Goal: Task Accomplishment & Management: Use online tool/utility

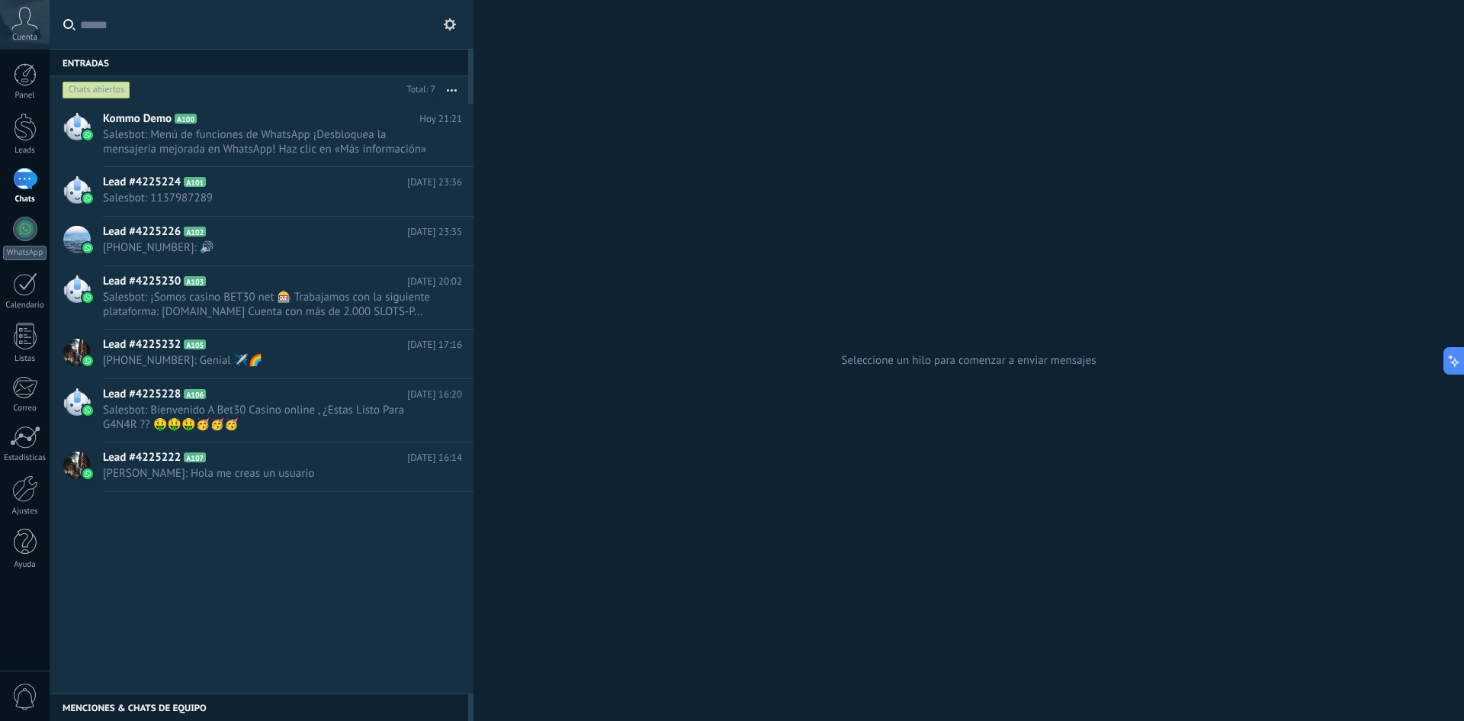
click at [36, 175] on div at bounding box center [25, 179] width 24 height 22
click at [27, 78] on div at bounding box center [25, 74] width 23 height 23
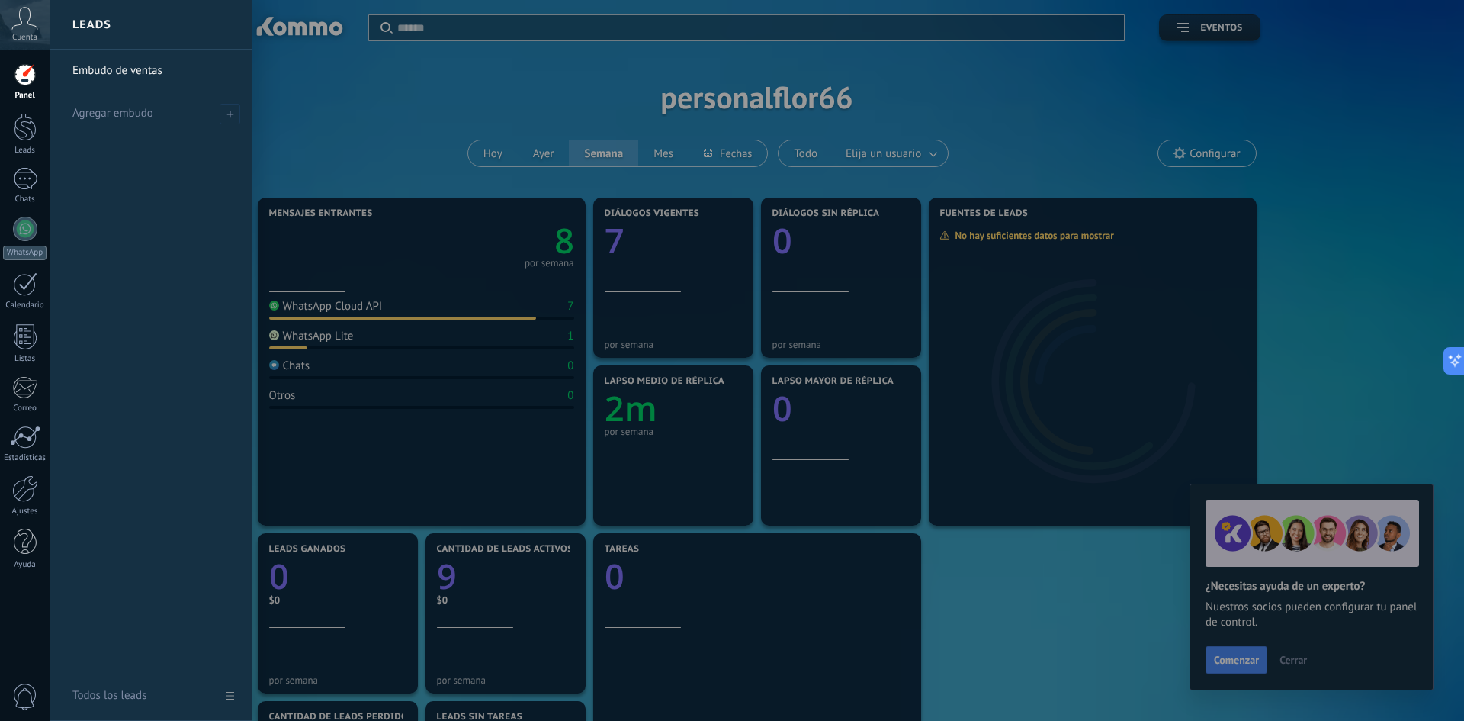
click at [121, 66] on link "Embudo de ventas" at bounding box center [154, 71] width 164 height 43
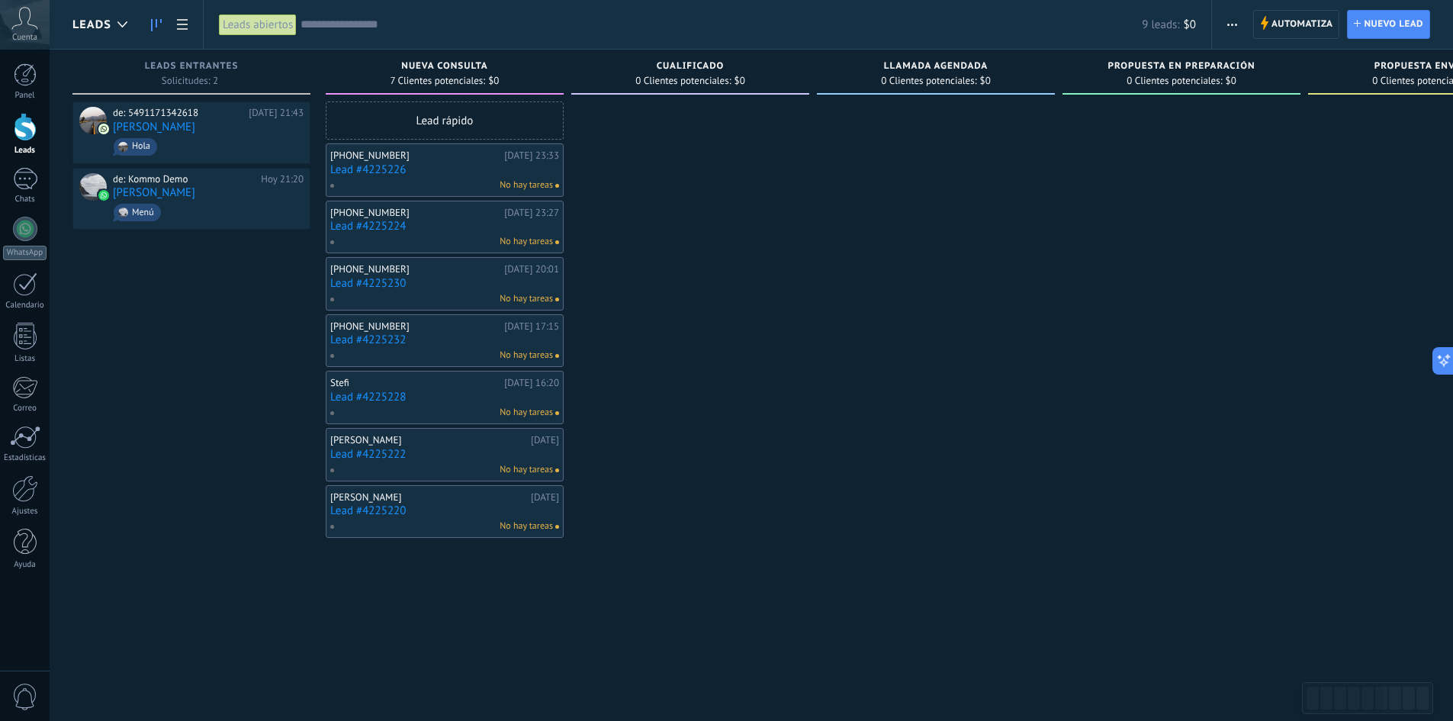
drag, startPoint x: 879, startPoint y: 367, endPoint x: 880, endPoint y: 265, distance: 101.4
click at [879, 361] on div at bounding box center [936, 362] width 238 height 522
click at [862, 294] on div at bounding box center [932, 362] width 238 height 522
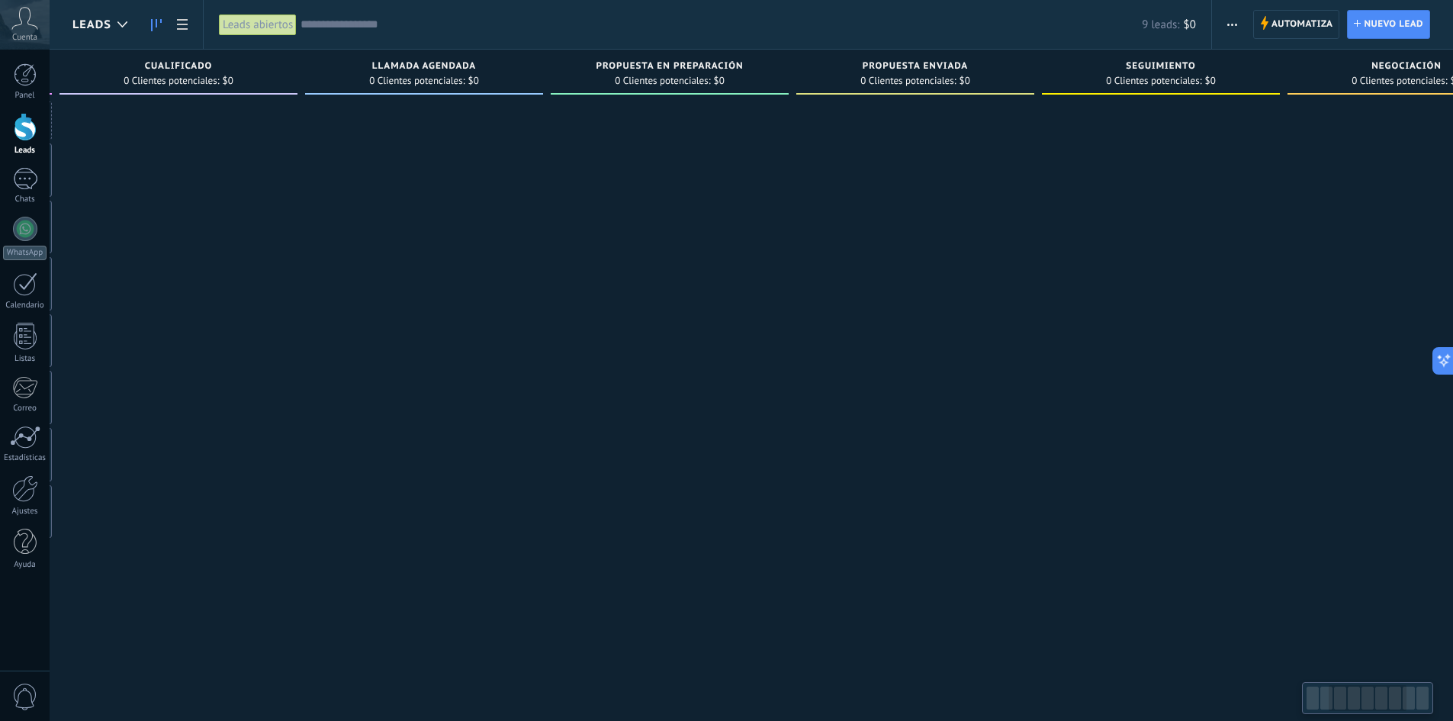
drag, startPoint x: 1184, startPoint y: 242, endPoint x: 526, endPoint y: 217, distance: 658.6
click at [551, 226] on div at bounding box center [670, 362] width 238 height 522
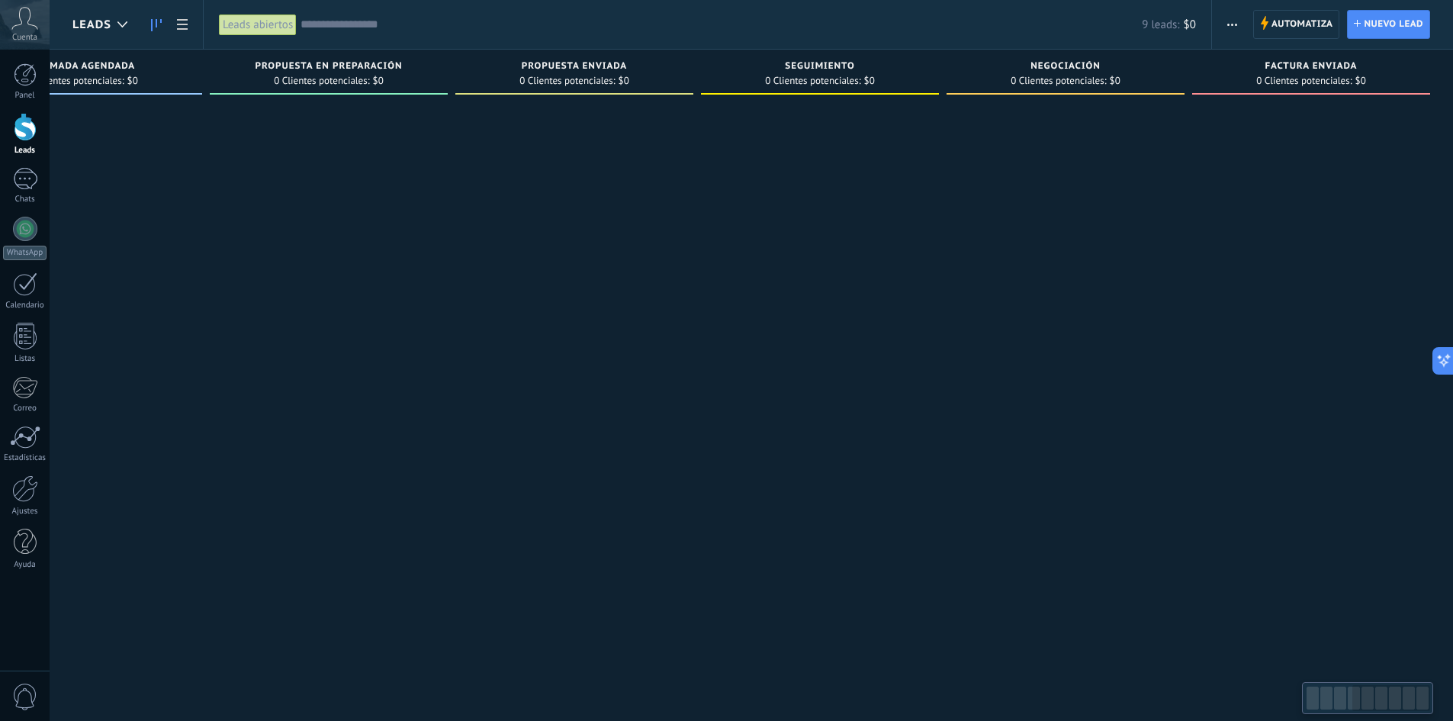
drag, startPoint x: 1131, startPoint y: 270, endPoint x: 590, endPoint y: 254, distance: 540.9
click at [448, 260] on div "Leads Entrantes Solicitudes: 2 0 0 0 2 0 0 0 2 de: 5491171342618 [DATE] 21:43 […" at bounding box center [336, 336] width 2233 height 573
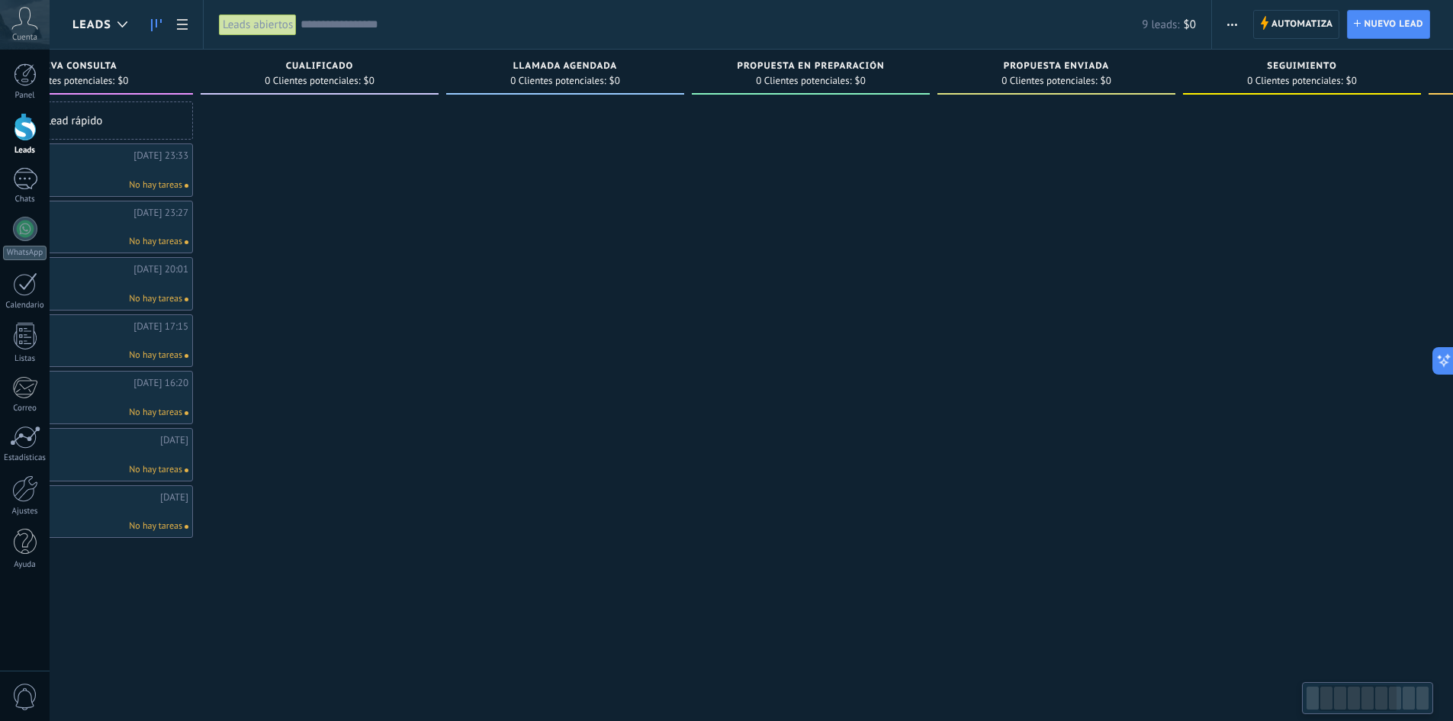
drag, startPoint x: 798, startPoint y: 304, endPoint x: 1399, endPoint y: 323, distance: 601.2
click at [1369, 323] on div "Leads Entrantes Solicitudes: 2 0 0 0 2 0 0 0 2 de: 5491171342618 [DATE] 21:43 […" at bounding box center [818, 336] width 2233 height 573
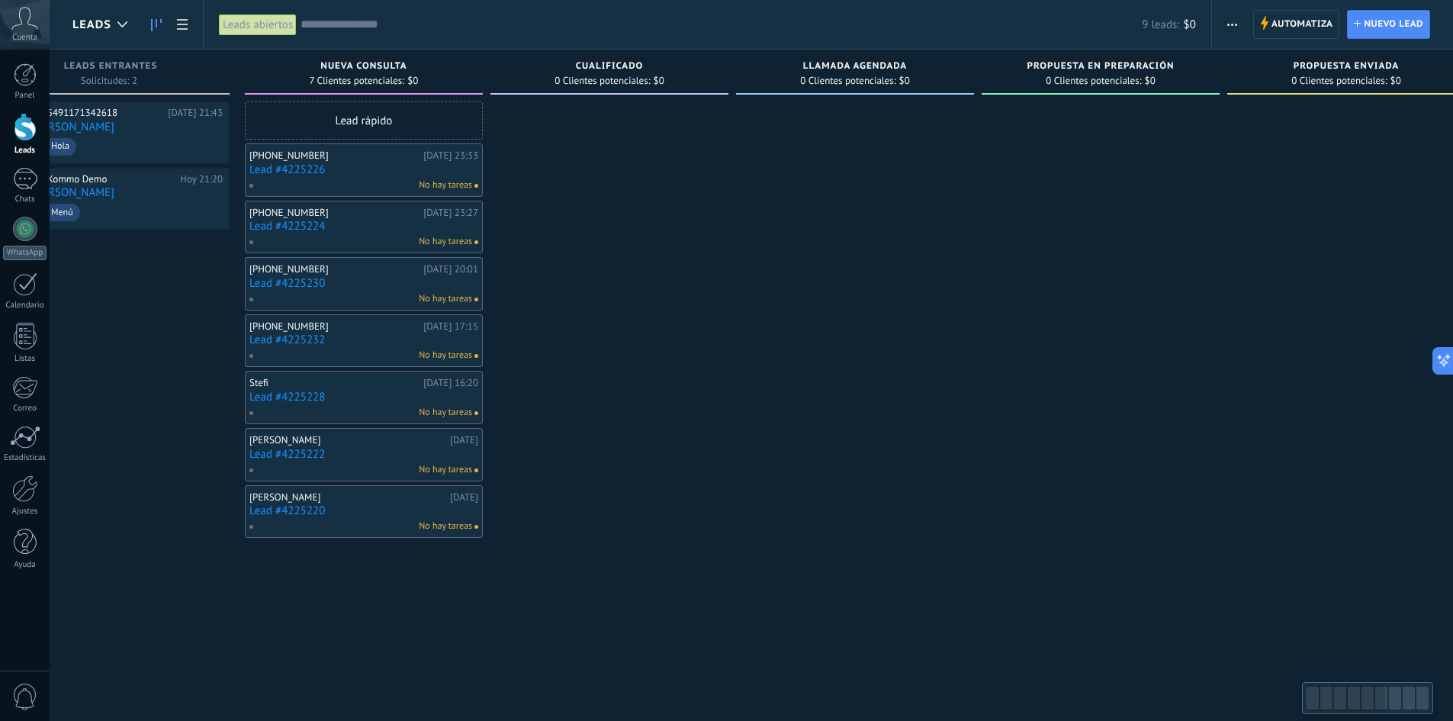
scroll to position [0, 0]
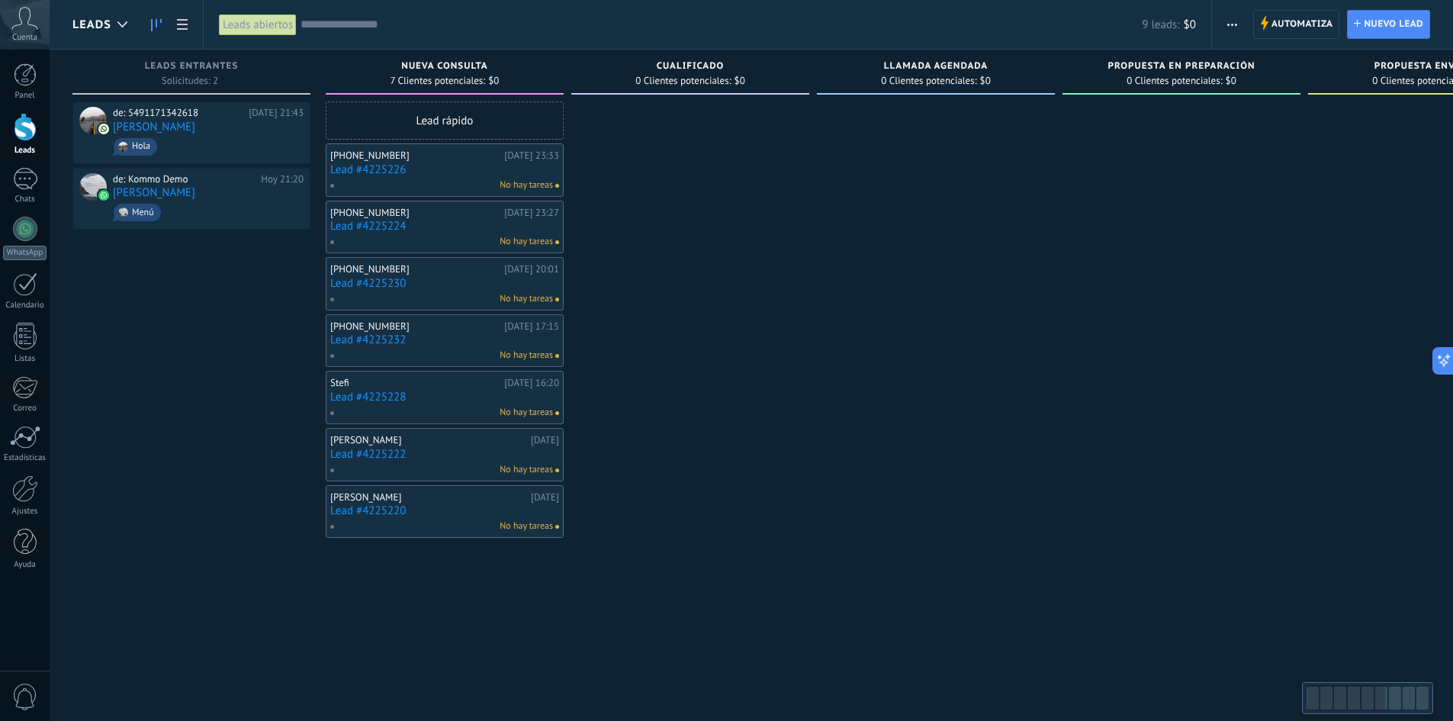
drag, startPoint x: 667, startPoint y: 261, endPoint x: 1094, endPoint y: 316, distance: 429.8
click at [1094, 316] on div "Leads Entrantes Solicitudes: 2 0 0 0 2 0 0 0 2 de: 5491171342618 [DATE] 21:43 […" at bounding box center [1188, 336] width 2233 height 573
drag, startPoint x: 766, startPoint y: 287, endPoint x: 895, endPoint y: 302, distance: 129.8
click at [895, 302] on div "Leads Entrantes Solicitudes: 2 0 0 0 2 0 0 0 2 de: 5491171342618 [DATE] 21:43 […" at bounding box center [1188, 336] width 2233 height 573
click at [34, 483] on div at bounding box center [25, 488] width 26 height 27
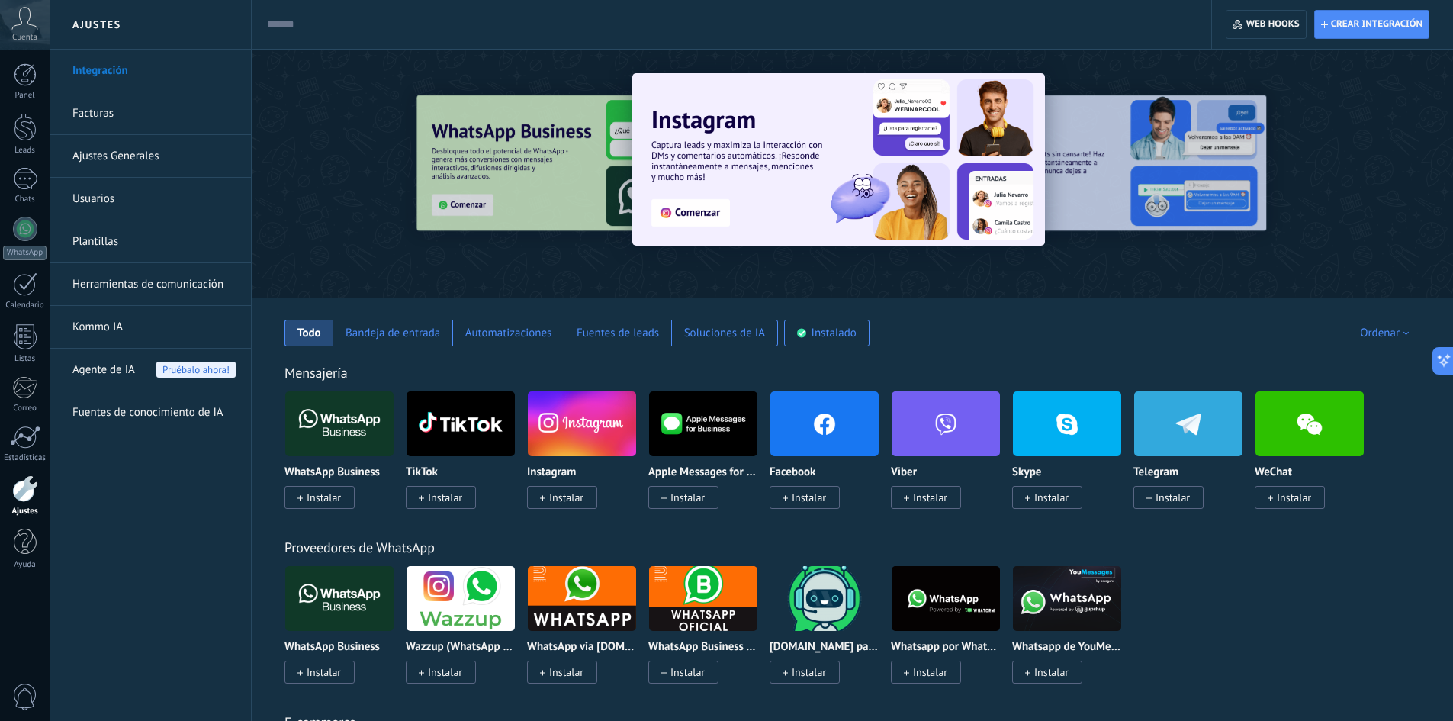
click at [152, 279] on link "Herramientas de comunicación" at bounding box center [153, 284] width 163 height 43
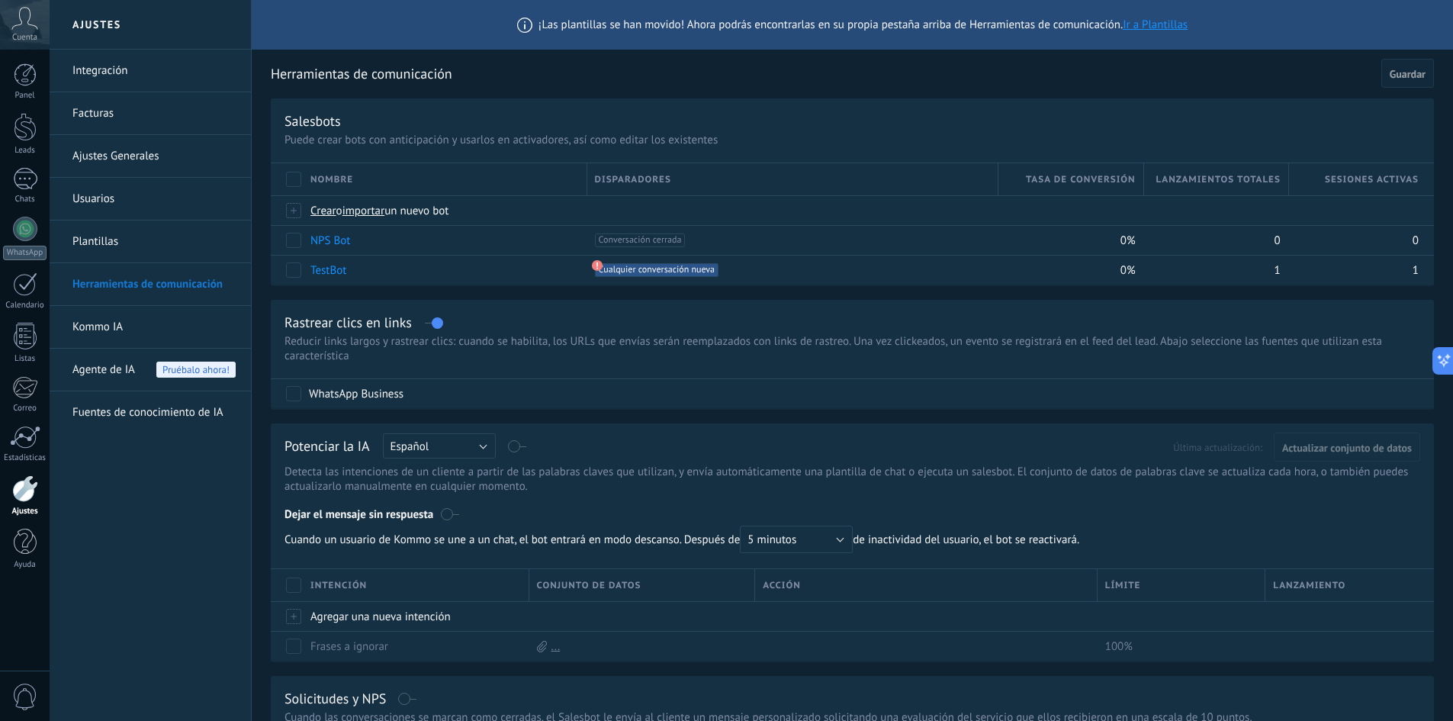
click at [111, 233] on link "Plantillas" at bounding box center [153, 241] width 163 height 43
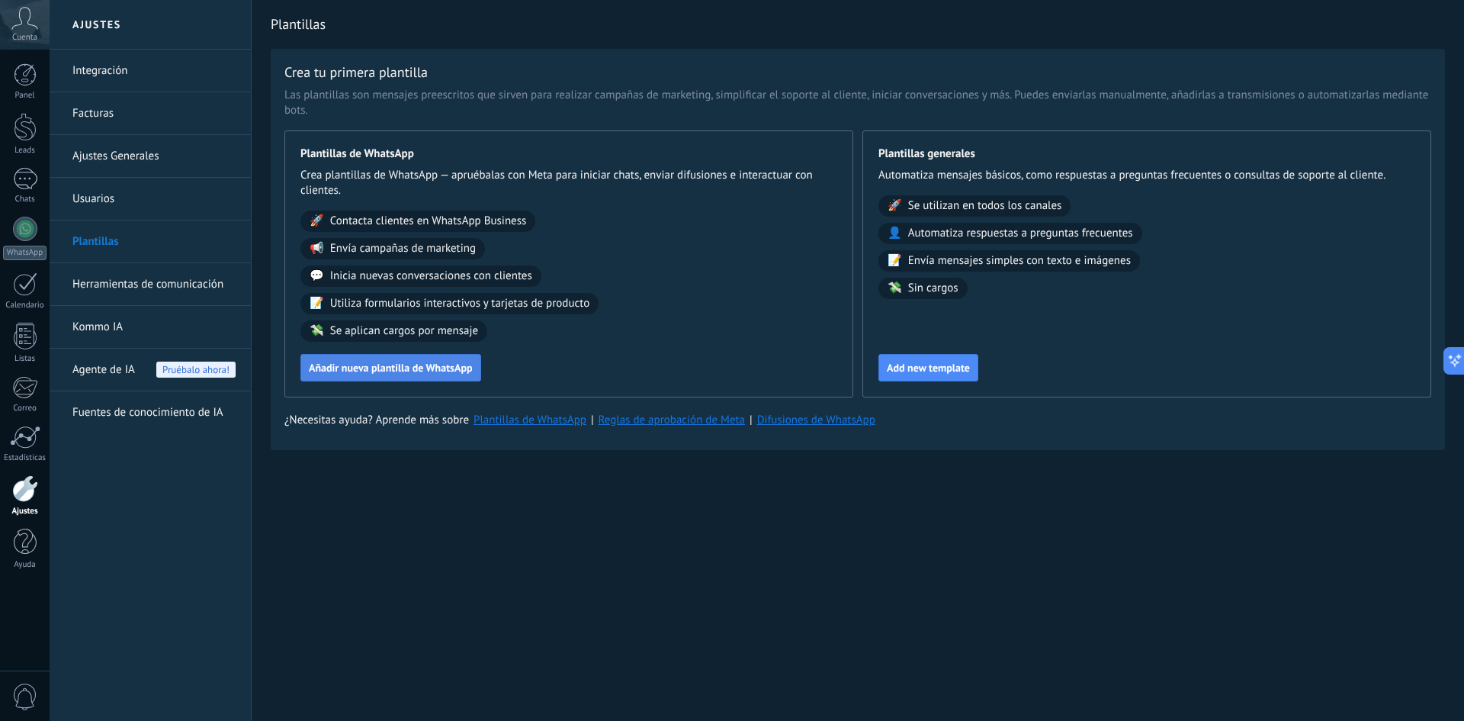
click at [461, 373] on span "Añadir nueva plantilla de WhatsApp" at bounding box center [391, 367] width 164 height 11
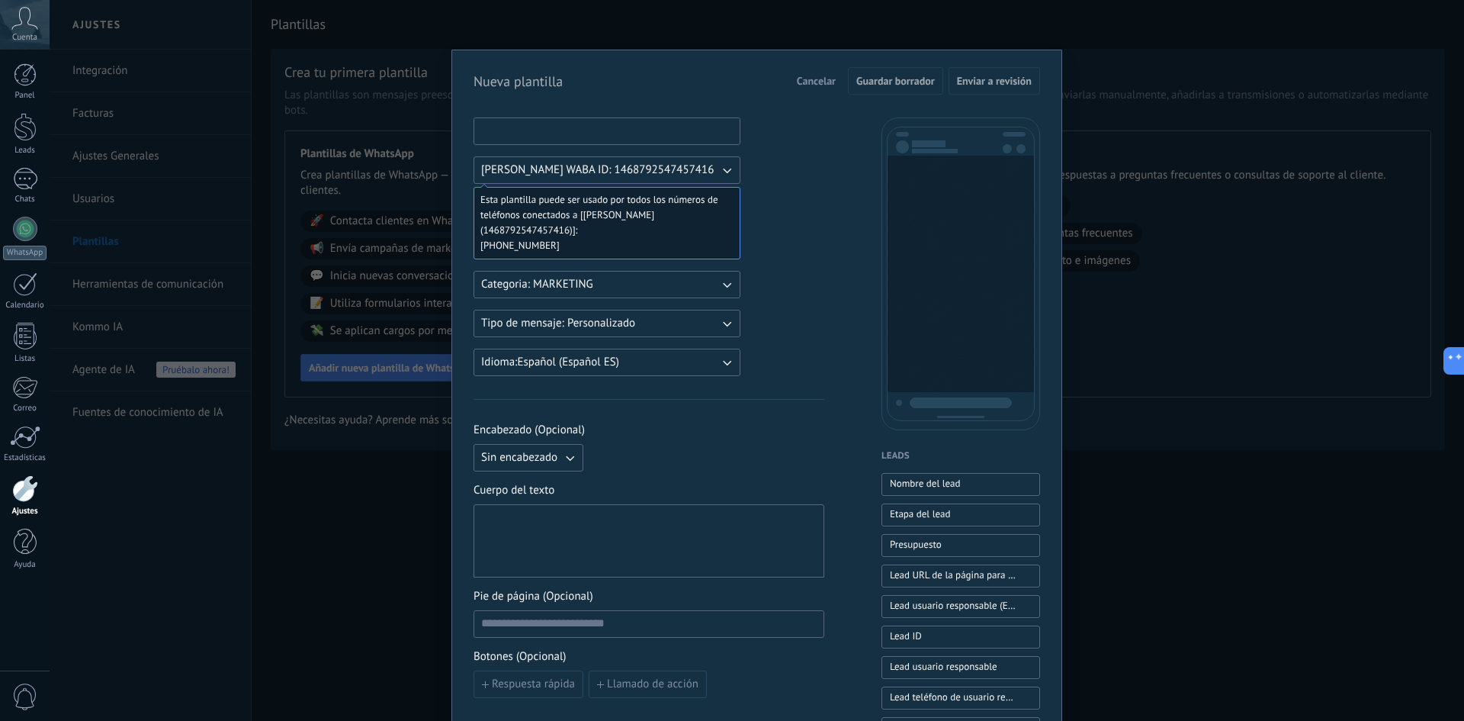
click at [581, 127] on input at bounding box center [606, 130] width 265 height 24
drag, startPoint x: 1169, startPoint y: 198, endPoint x: 1139, endPoint y: 276, distance: 84.0
click at [1169, 207] on div "Nueva plantilla Cancelar Guardar borrador Enviar a revisión [PERSON_NAME] WABA …" at bounding box center [757, 360] width 1415 height 721
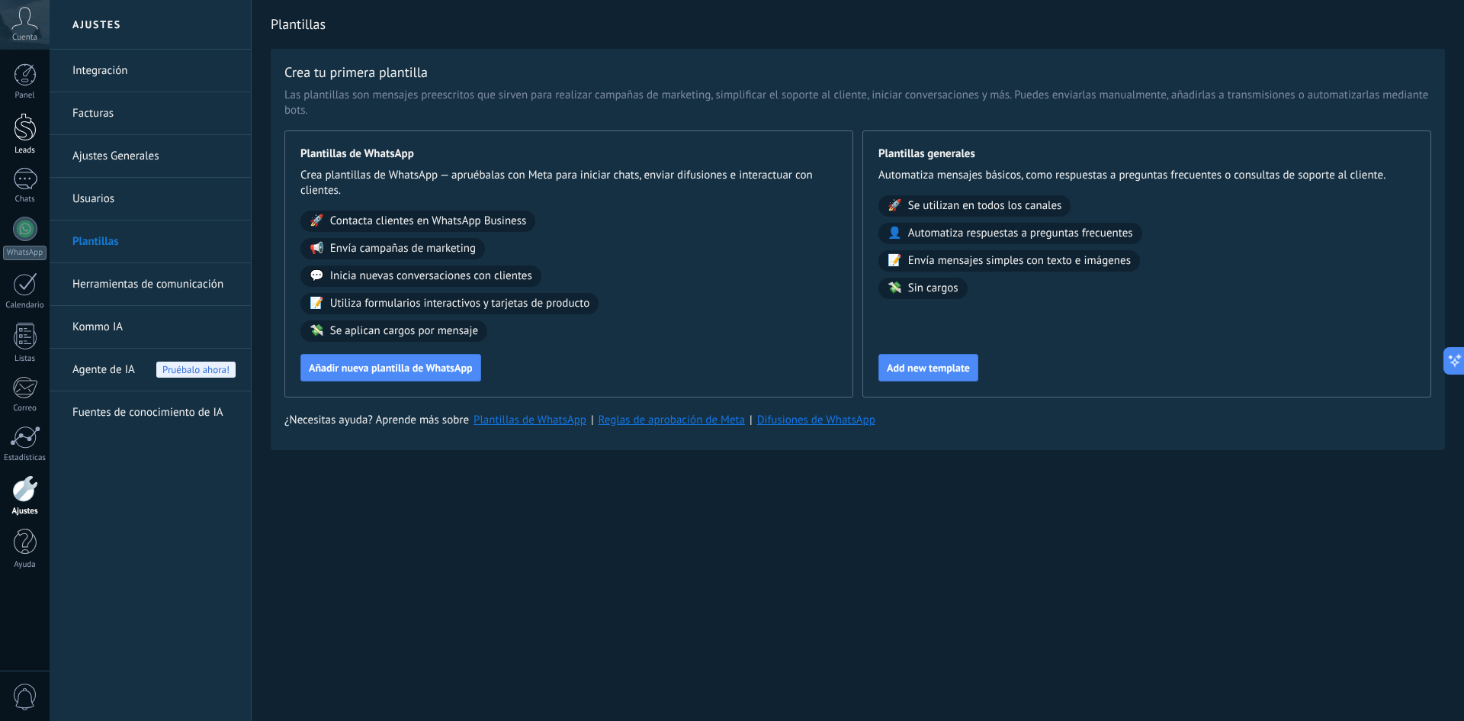
click at [17, 132] on div at bounding box center [25, 127] width 23 height 28
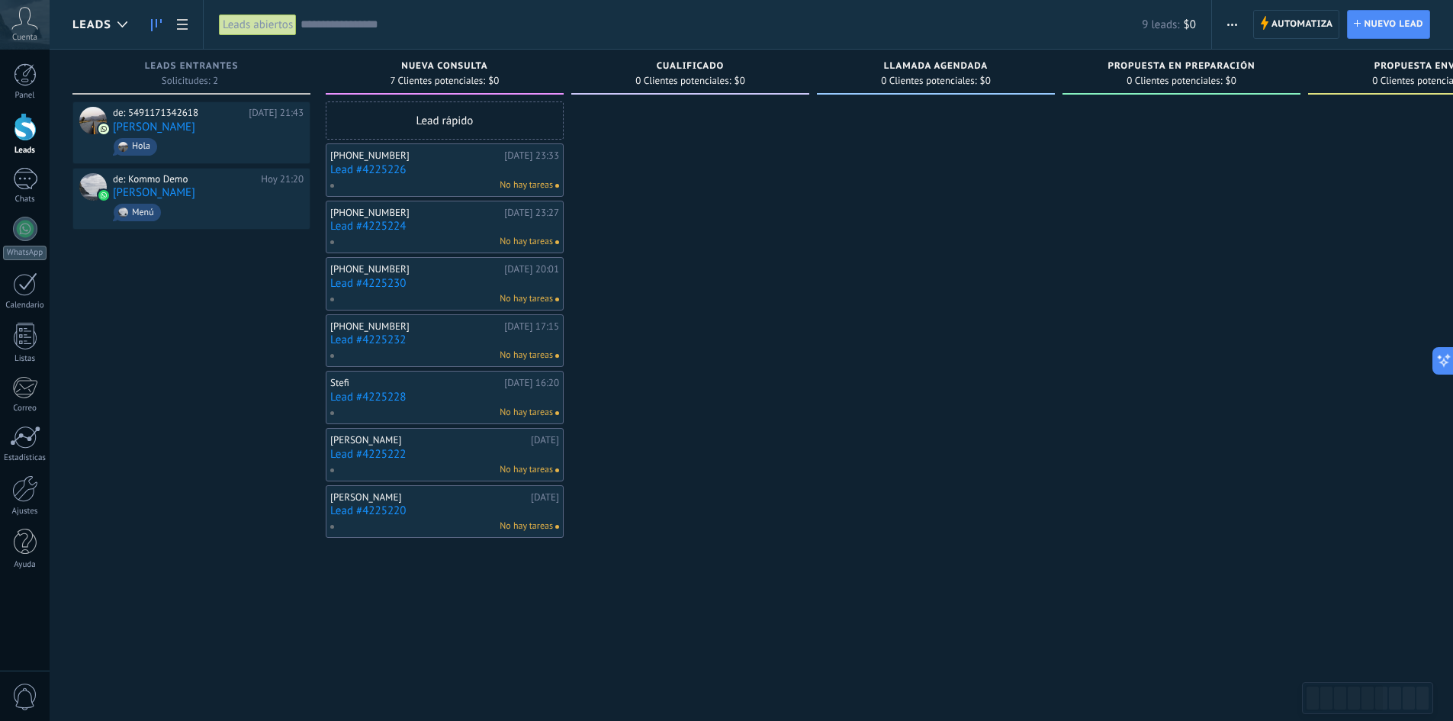
drag, startPoint x: 930, startPoint y: 236, endPoint x: 1229, endPoint y: 264, distance: 299.4
click at [1043, 241] on div at bounding box center [936, 362] width 238 height 522
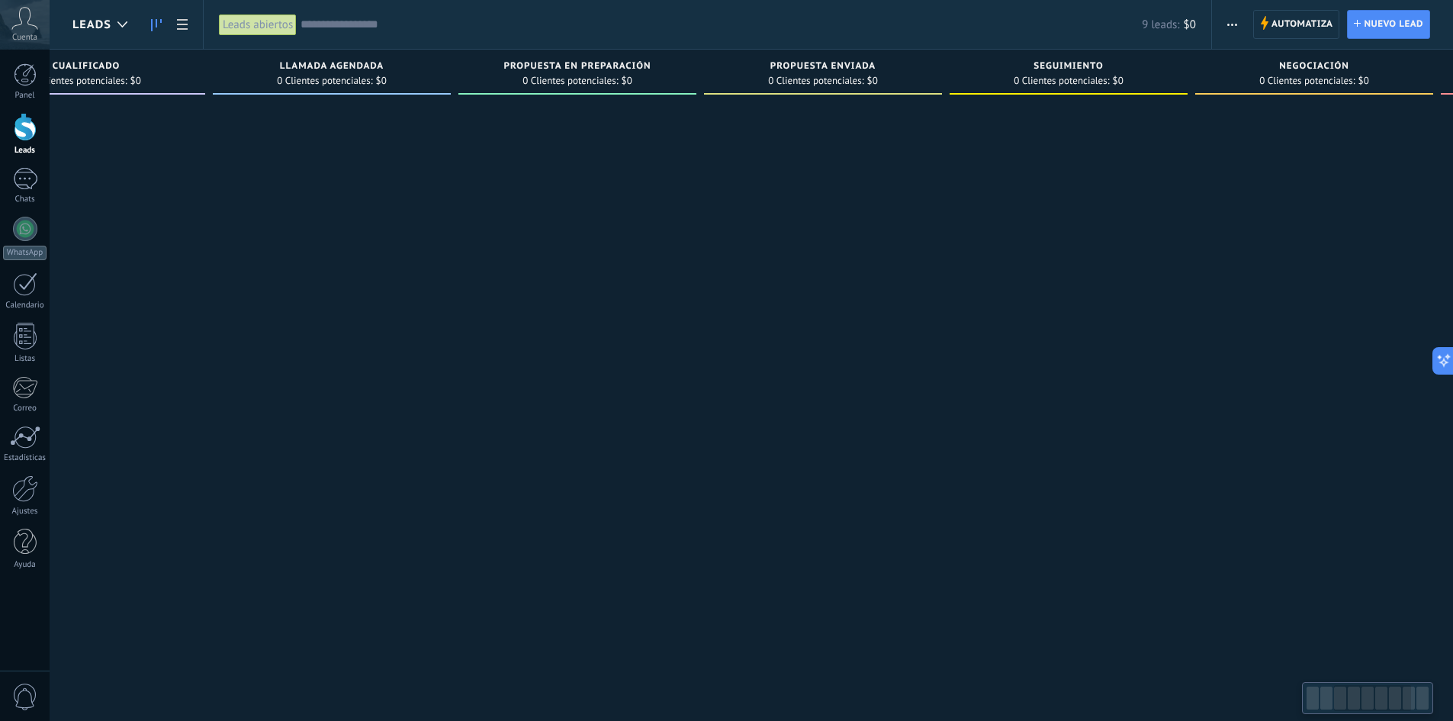
drag, startPoint x: 1168, startPoint y: 265, endPoint x: 842, endPoint y: 271, distance: 326.4
click at [696, 261] on div at bounding box center [577, 362] width 238 height 522
drag, startPoint x: 442, startPoint y: 297, endPoint x: 241, endPoint y: 312, distance: 201.1
click at [242, 312] on div "Leads Entrantes Solicitudes: 2 0 0 0 2 0 0 0 2 de: 5491171342618 [DATE] 21:43 […" at bounding box center [336, 336] width 2233 height 573
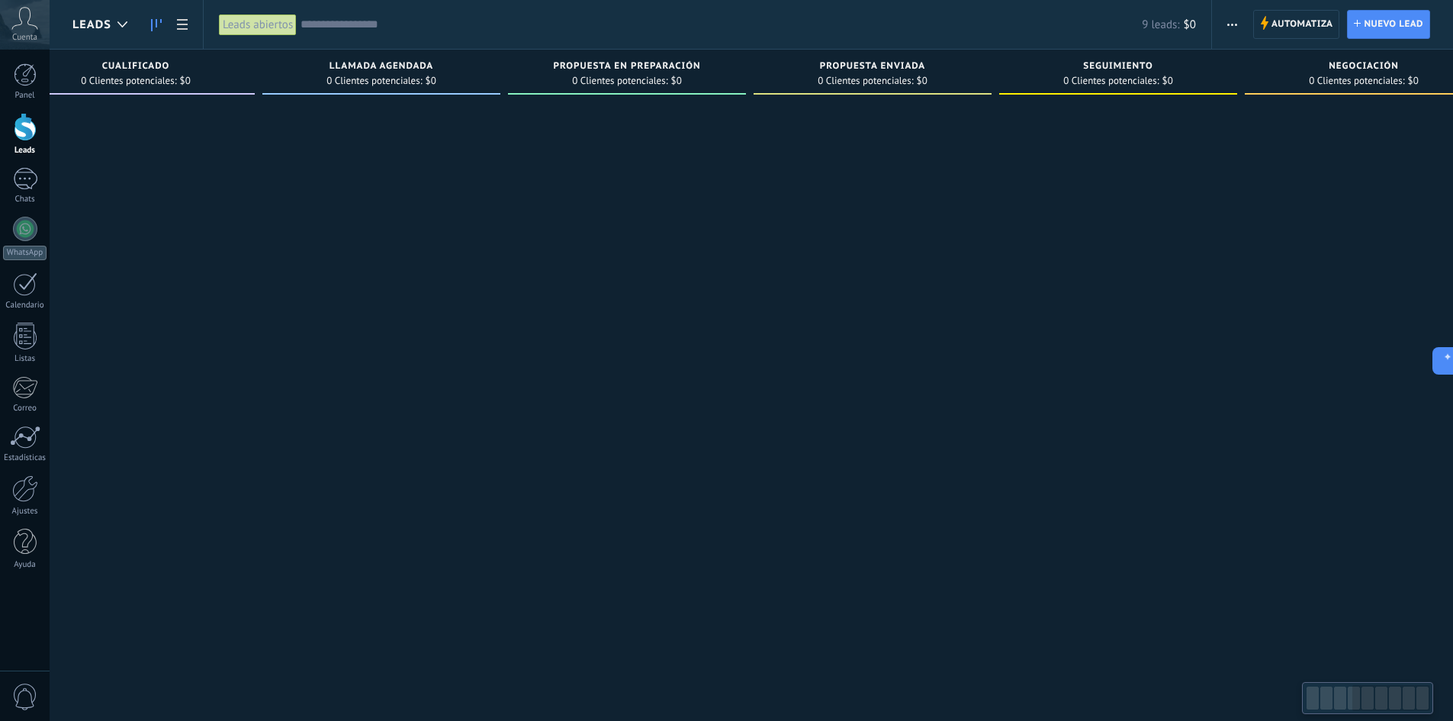
drag, startPoint x: 338, startPoint y: 317, endPoint x: 1104, endPoint y: 317, distance: 766.4
click at [746, 317] on div at bounding box center [627, 362] width 238 height 522
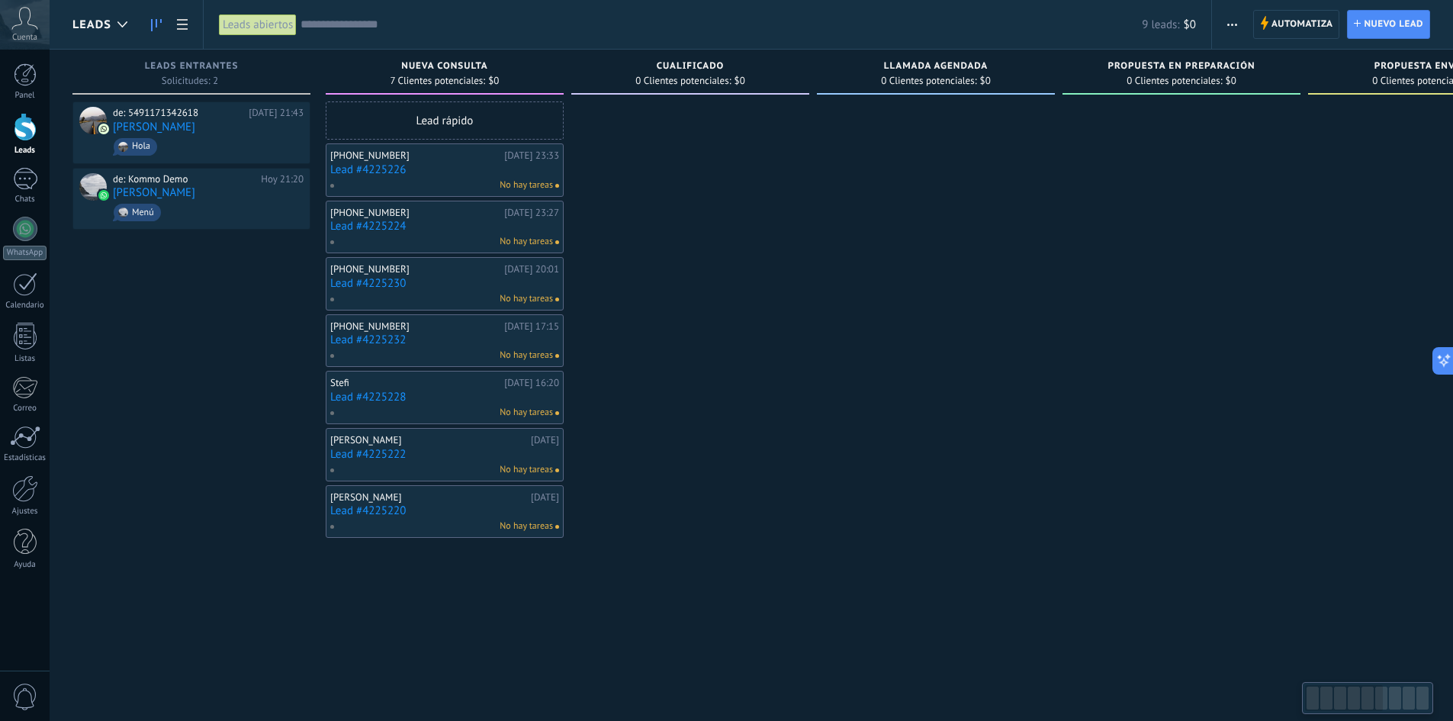
drag, startPoint x: 605, startPoint y: 336, endPoint x: 890, endPoint y: 334, distance: 285.2
click at [872, 336] on div "Leads Entrantes Solicitudes: 2 0 0 0 2 0 0 0 2 de: 5491171342618 [DATE] 21:43 […" at bounding box center [1188, 336] width 2233 height 573
click at [830, 302] on div at bounding box center [936, 362] width 238 height 522
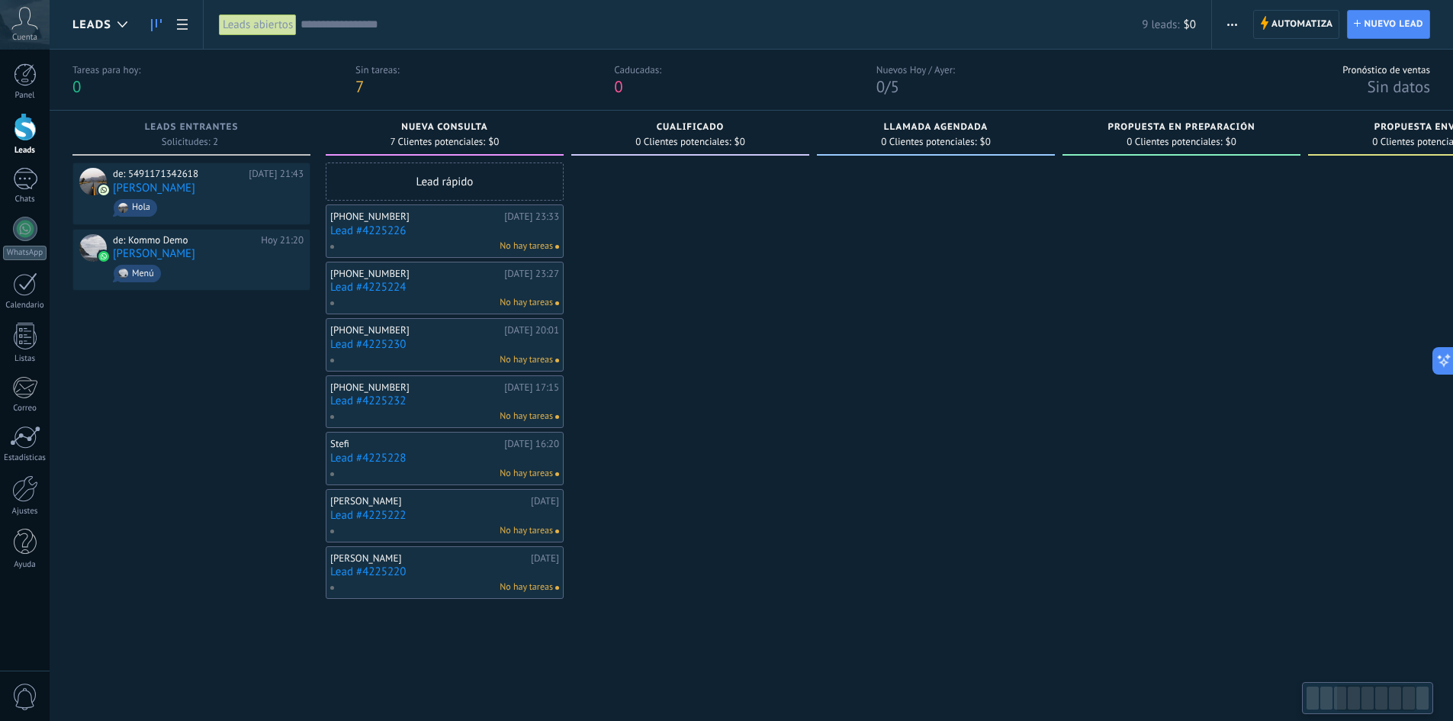
scroll to position [0, 719]
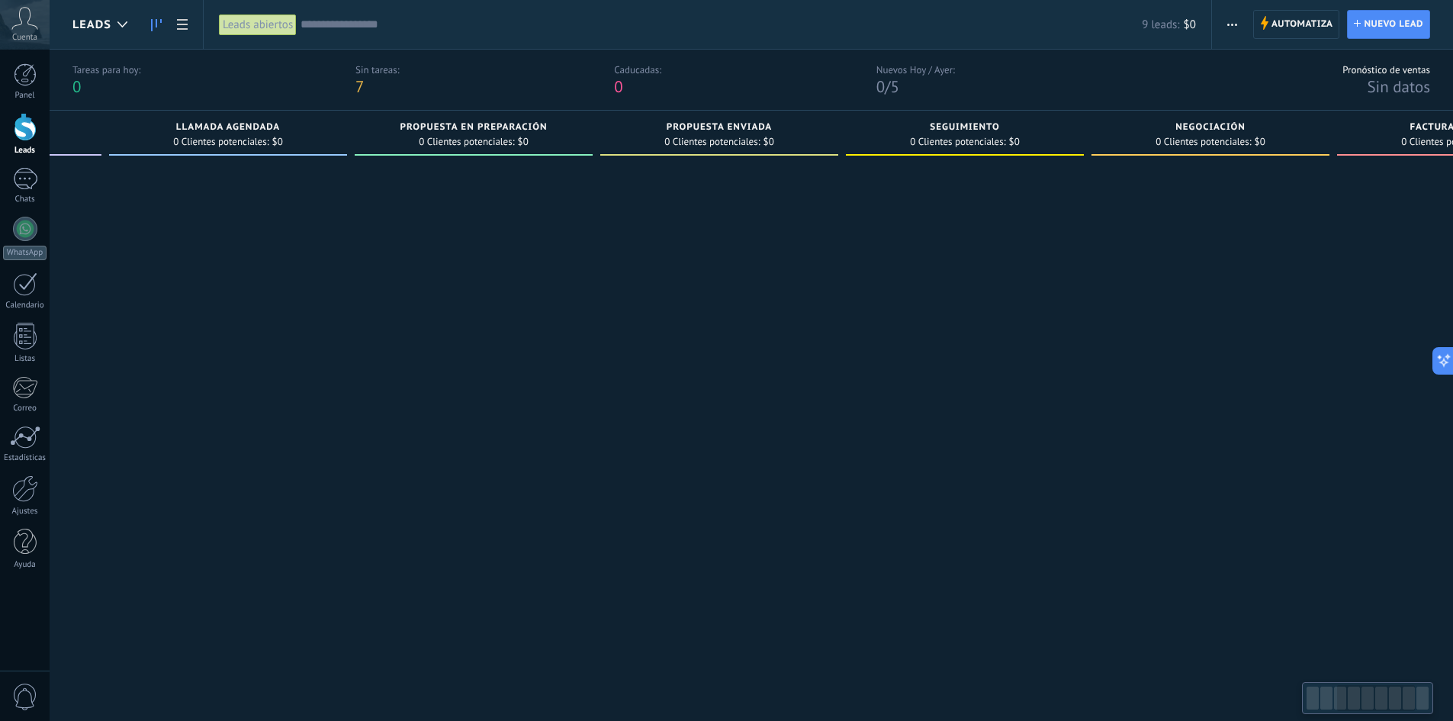
drag, startPoint x: 1375, startPoint y: 704, endPoint x: 1257, endPoint y: 617, distance: 146.1
click at [1414, 708] on div at bounding box center [1376, 698] width 78 height 26
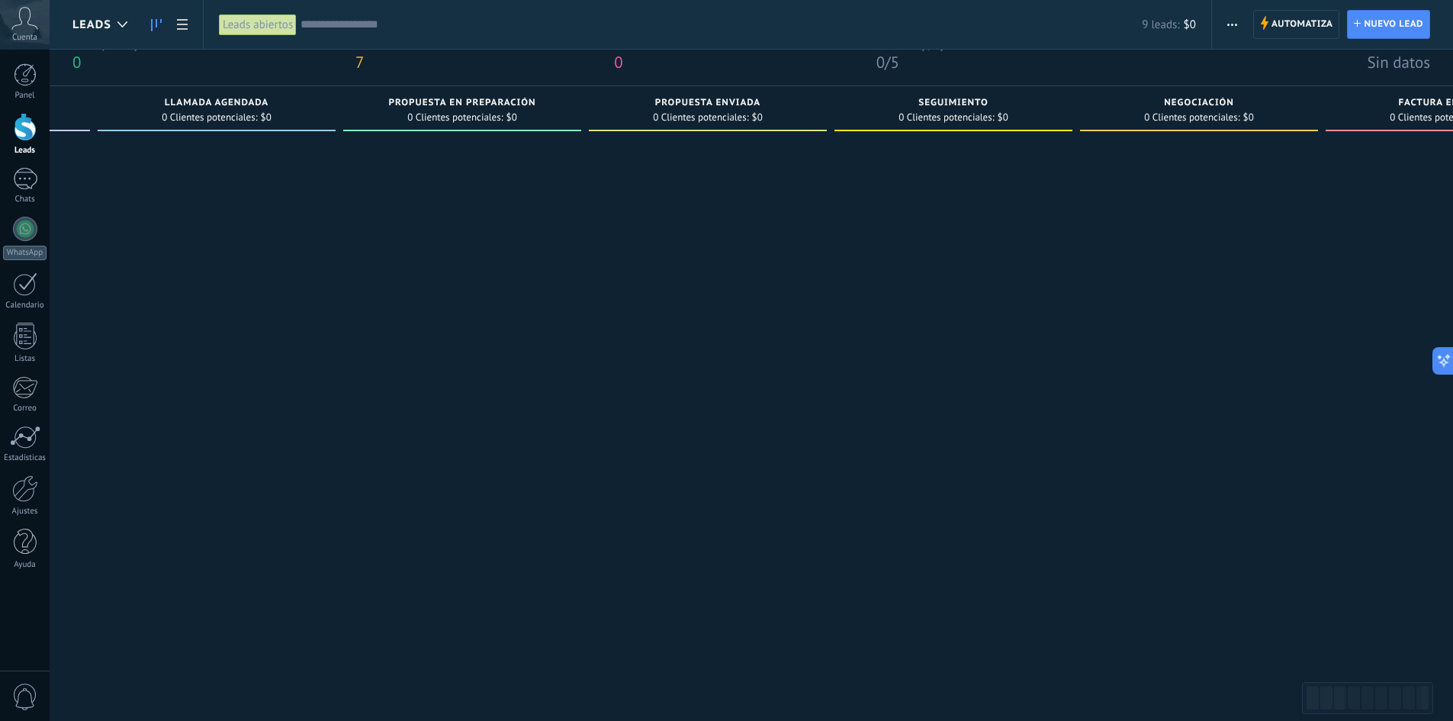
scroll to position [0, 0]
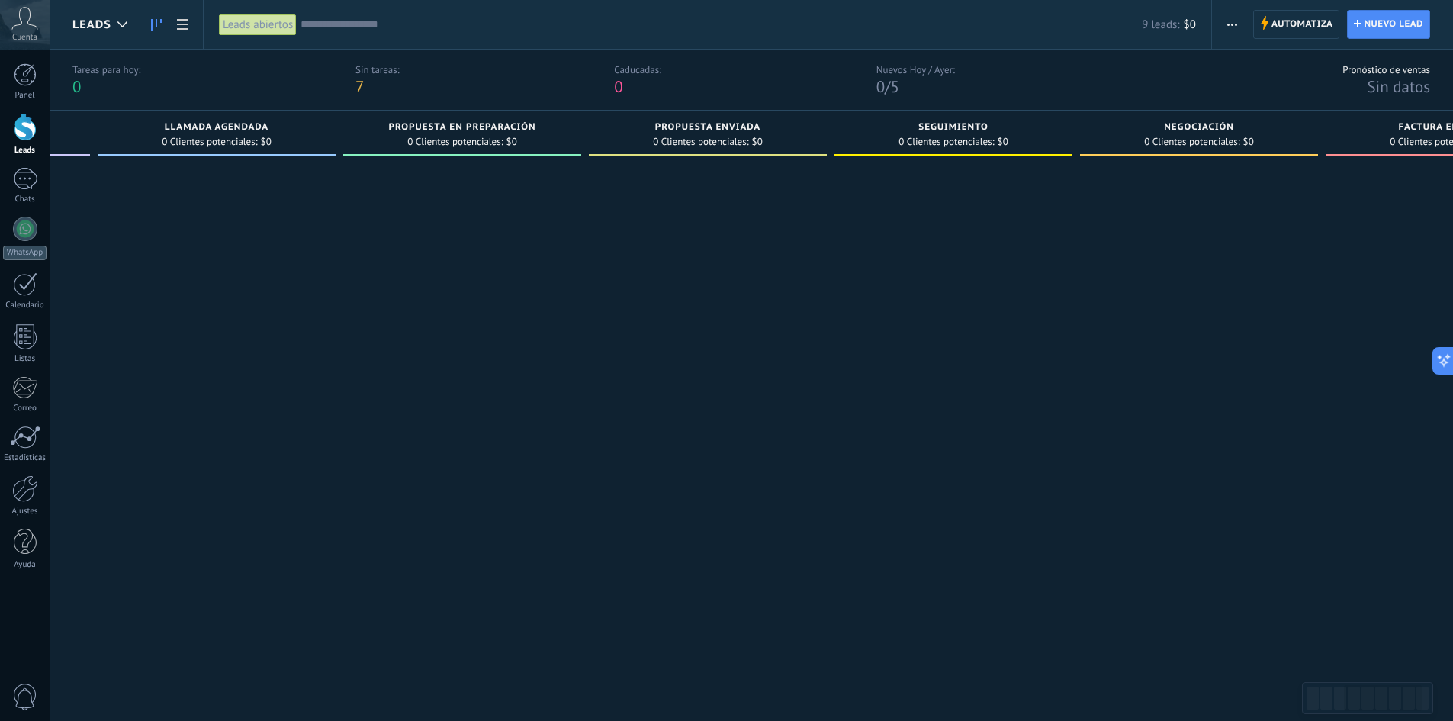
drag, startPoint x: 1249, startPoint y: 438, endPoint x: 901, endPoint y: 439, distance: 348.5
click at [1240, 438] on div at bounding box center [1199, 423] width 238 height 522
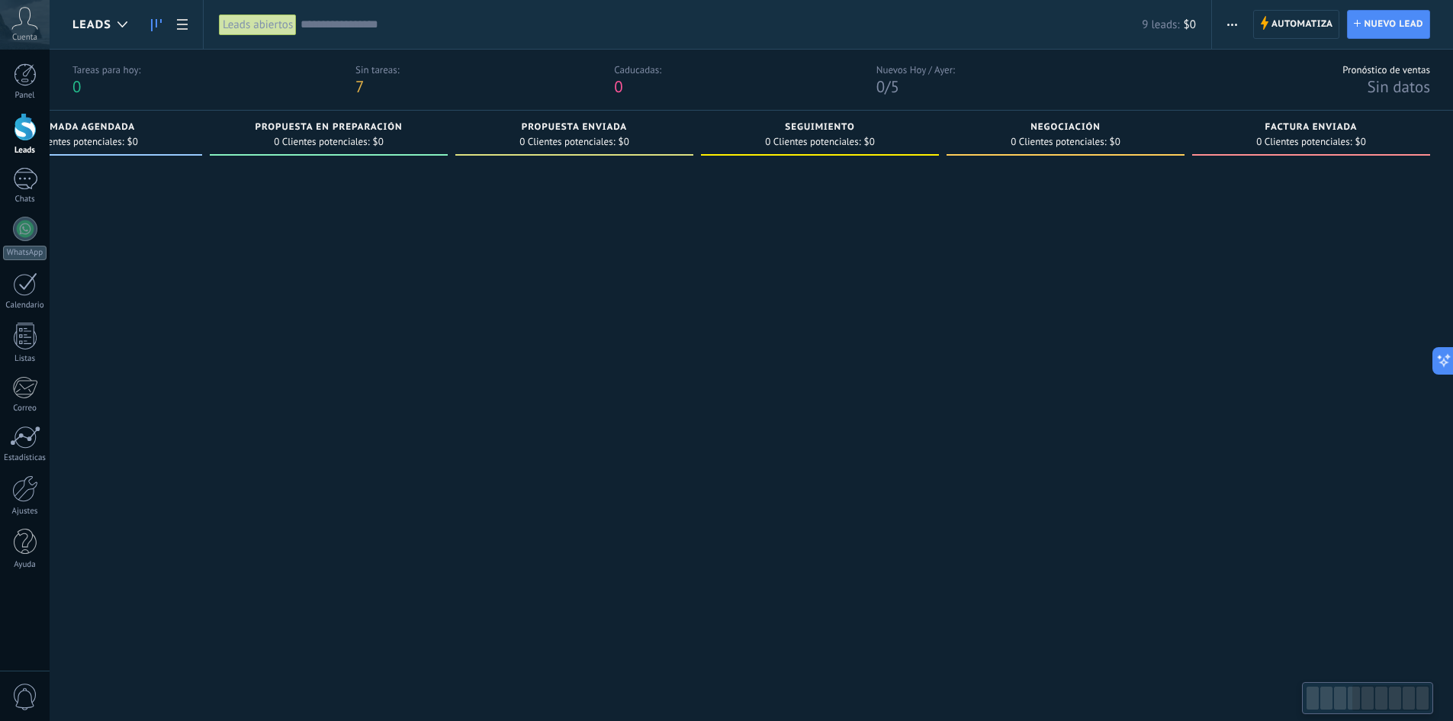
drag, startPoint x: 863, startPoint y: 457, endPoint x: 571, endPoint y: 460, distance: 292.1
click at [580, 471] on div "Leads Entrantes Solicitudes: 2 0 0 0 2 0 0 0 2 de: 5491171342618 [DATE] 21:43 […" at bounding box center [336, 397] width 2233 height 573
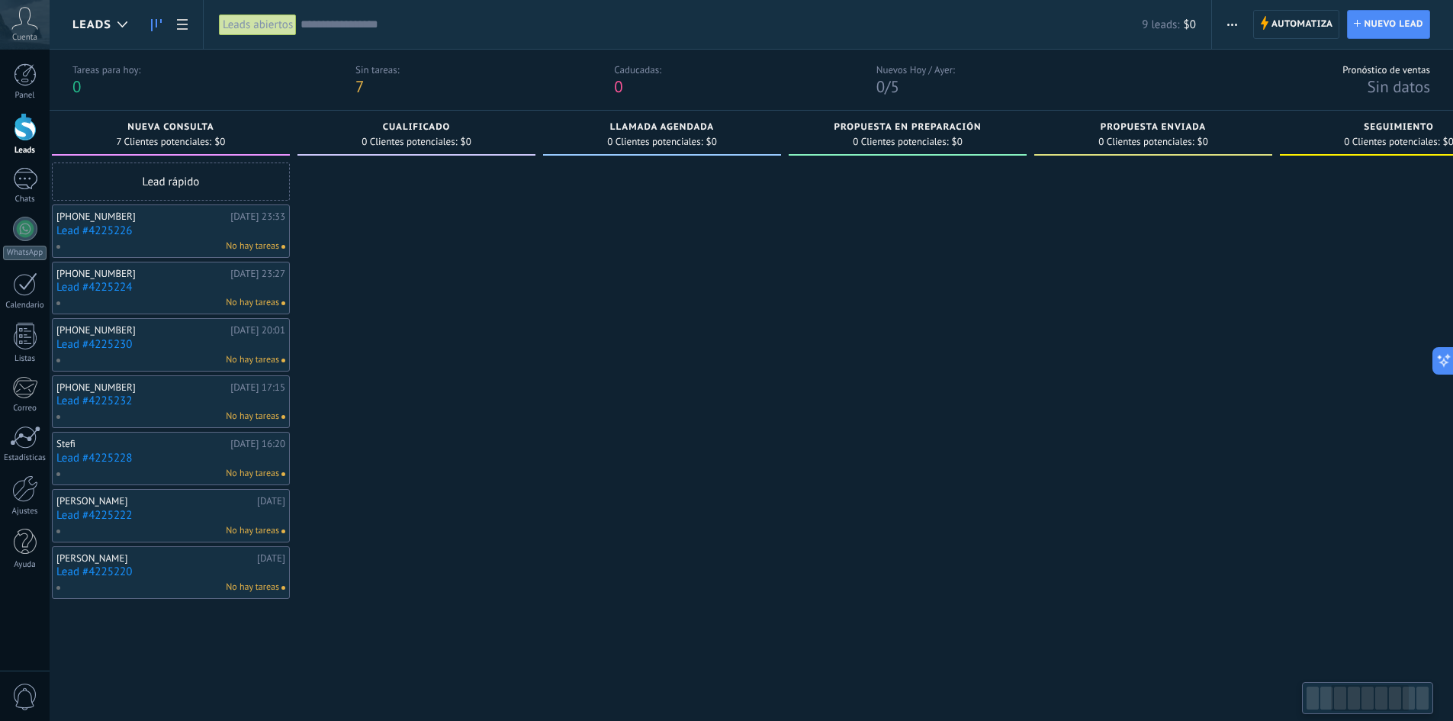
drag, startPoint x: 612, startPoint y: 445, endPoint x: 1240, endPoint y: 466, distance: 628.7
click at [1208, 471] on div at bounding box center [1153, 423] width 238 height 522
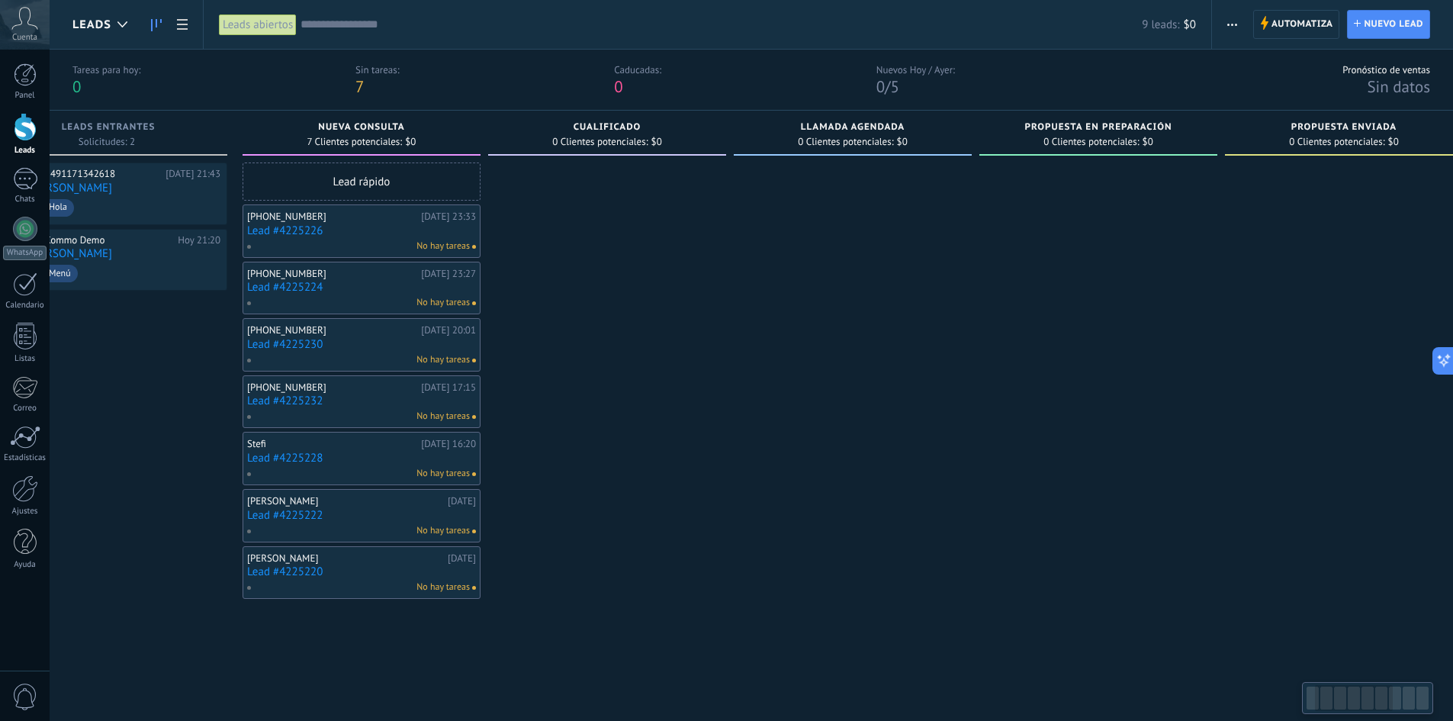
drag, startPoint x: 568, startPoint y: 418, endPoint x: 1024, endPoint y: 428, distance: 456.1
click at [972, 438] on div at bounding box center [853, 423] width 238 height 522
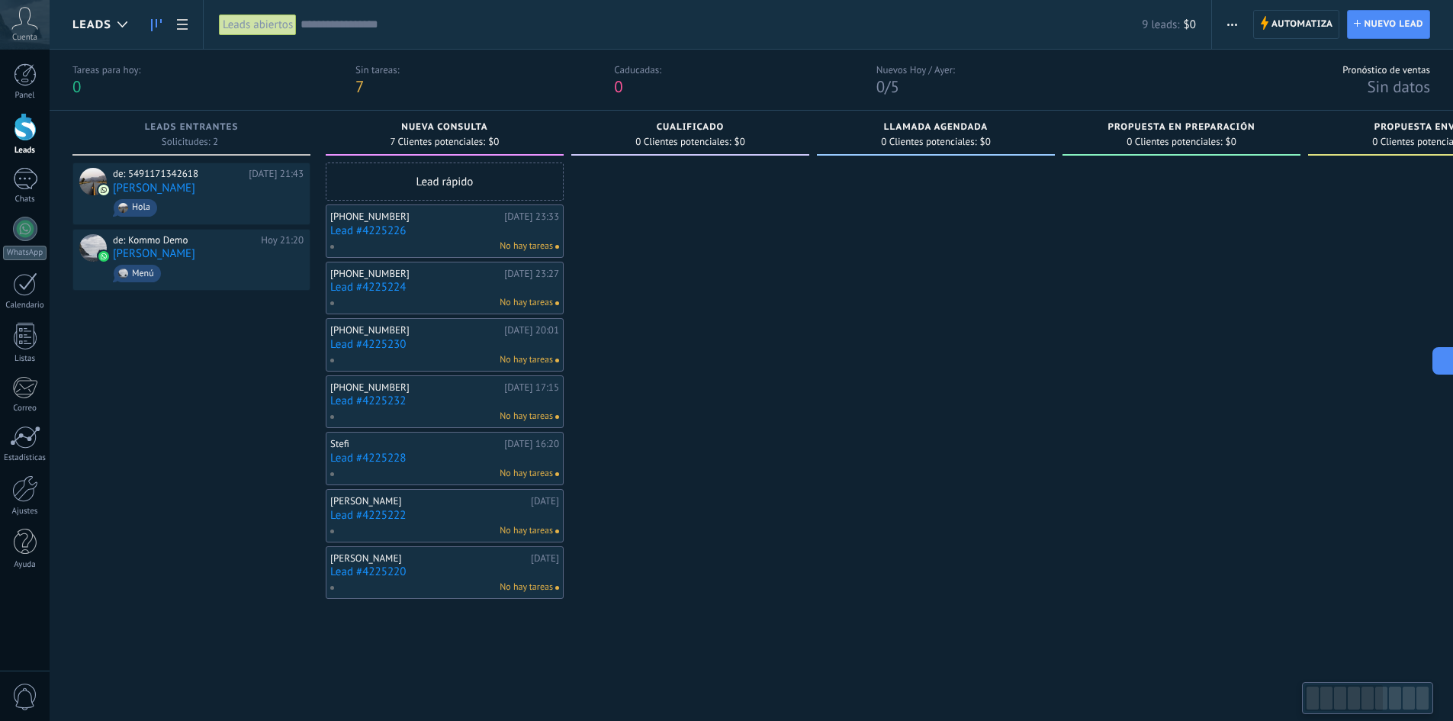
drag, startPoint x: 734, startPoint y: 393, endPoint x: 1045, endPoint y: 410, distance: 311.6
click at [1033, 413] on div "Leads Entrantes Solicitudes: 2 0 0 0 2 0 0 0 2 de: 5491171342618 [DATE] 21:43 […" at bounding box center [1188, 397] width 2233 height 573
click at [785, 357] on div at bounding box center [690, 423] width 238 height 522
click at [537, 299] on span "No hay tareas" at bounding box center [525, 303] width 53 height 14
click at [371, 268] on div "[PHONE_NUMBER]" at bounding box center [415, 274] width 170 height 12
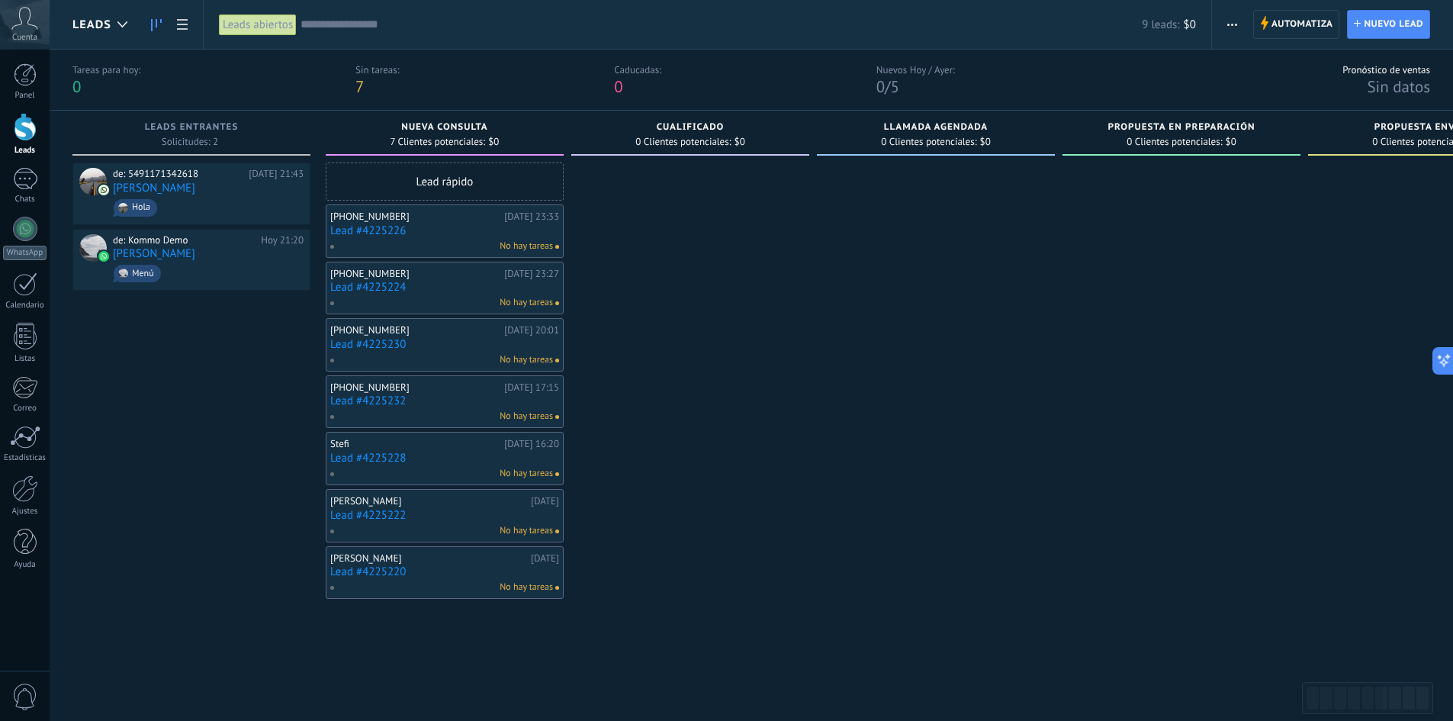
click at [711, 258] on div at bounding box center [690, 423] width 238 height 522
